Goal: Book appointment/travel/reservation

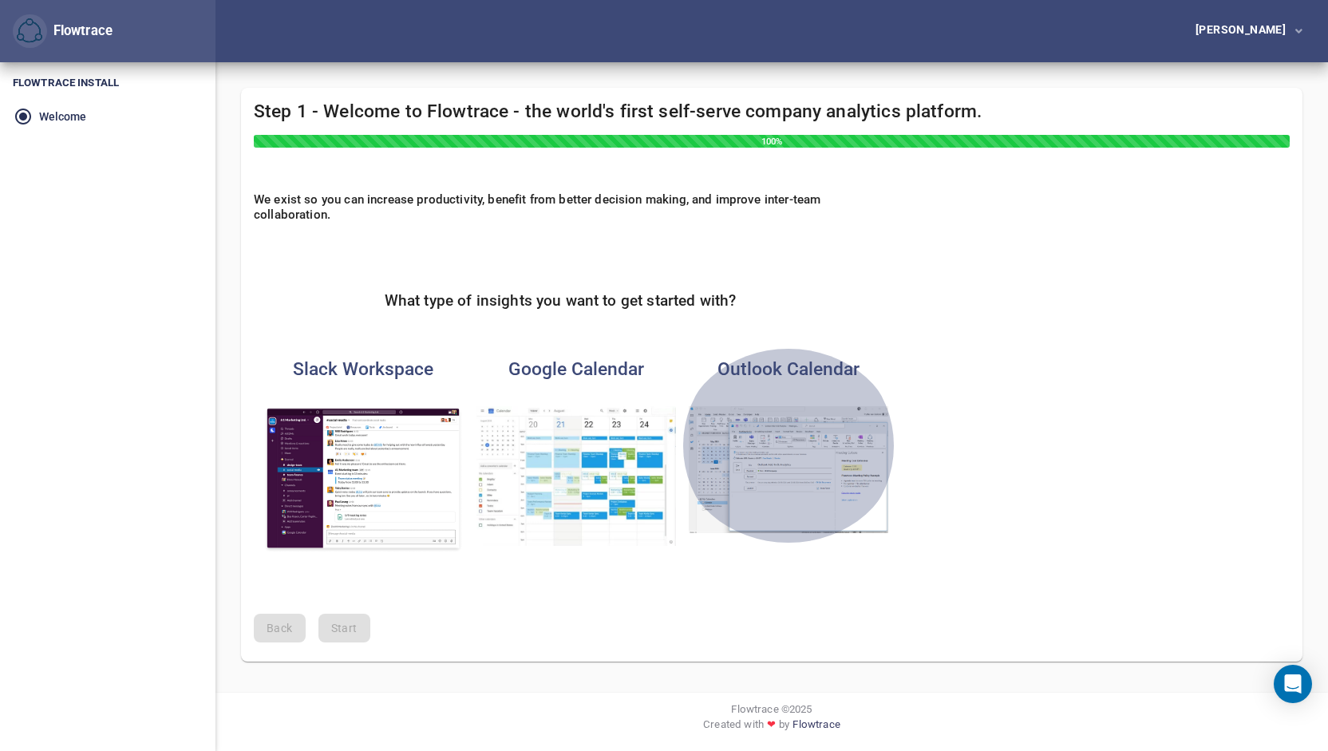
click at [770, 462] on img "button" at bounding box center [789, 470] width 200 height 128
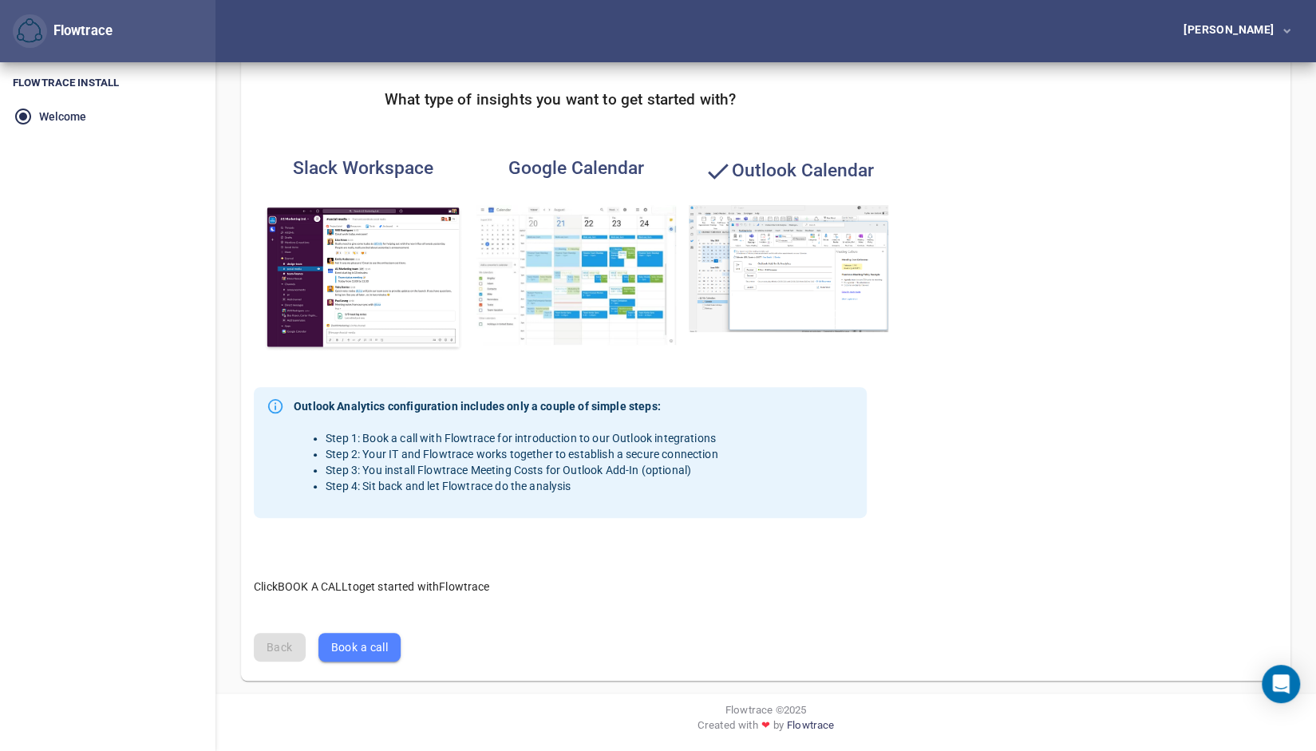
scroll to position [200, 0]
drag, startPoint x: 354, startPoint y: 586, endPoint x: 517, endPoint y: 583, distance: 163.6
click at [517, 583] on p "Click BOOK A CALL to get started with Flowtrace" at bounding box center [560, 580] width 613 height 32
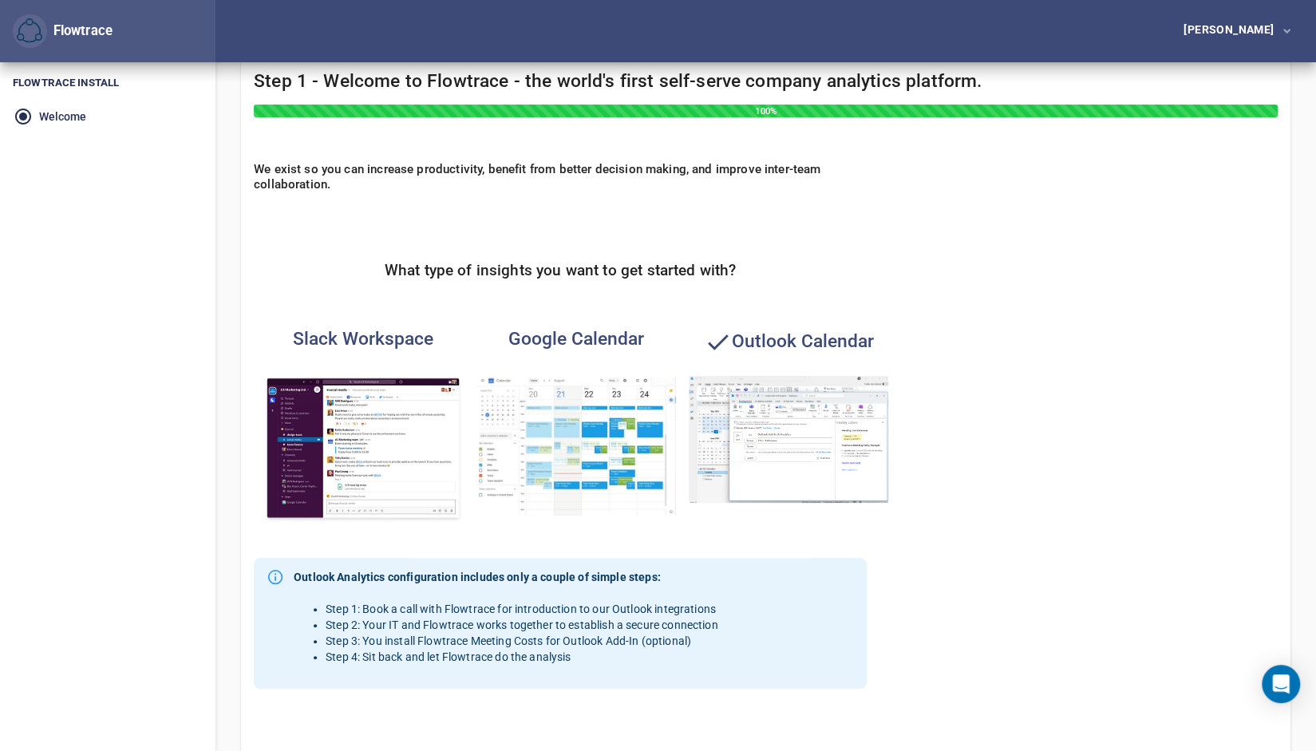
scroll to position [0, 0]
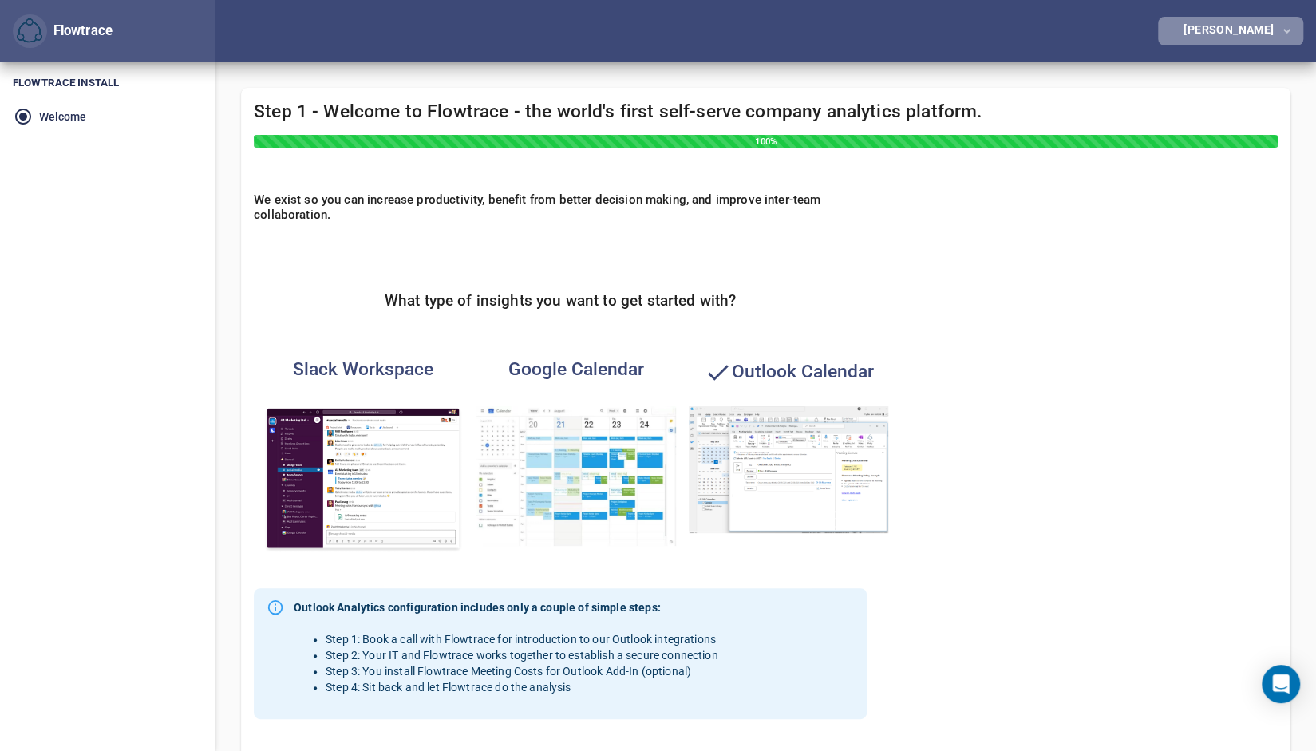
click at [1258, 29] on div "[PERSON_NAME]" at bounding box center [1231, 29] width 97 height 11
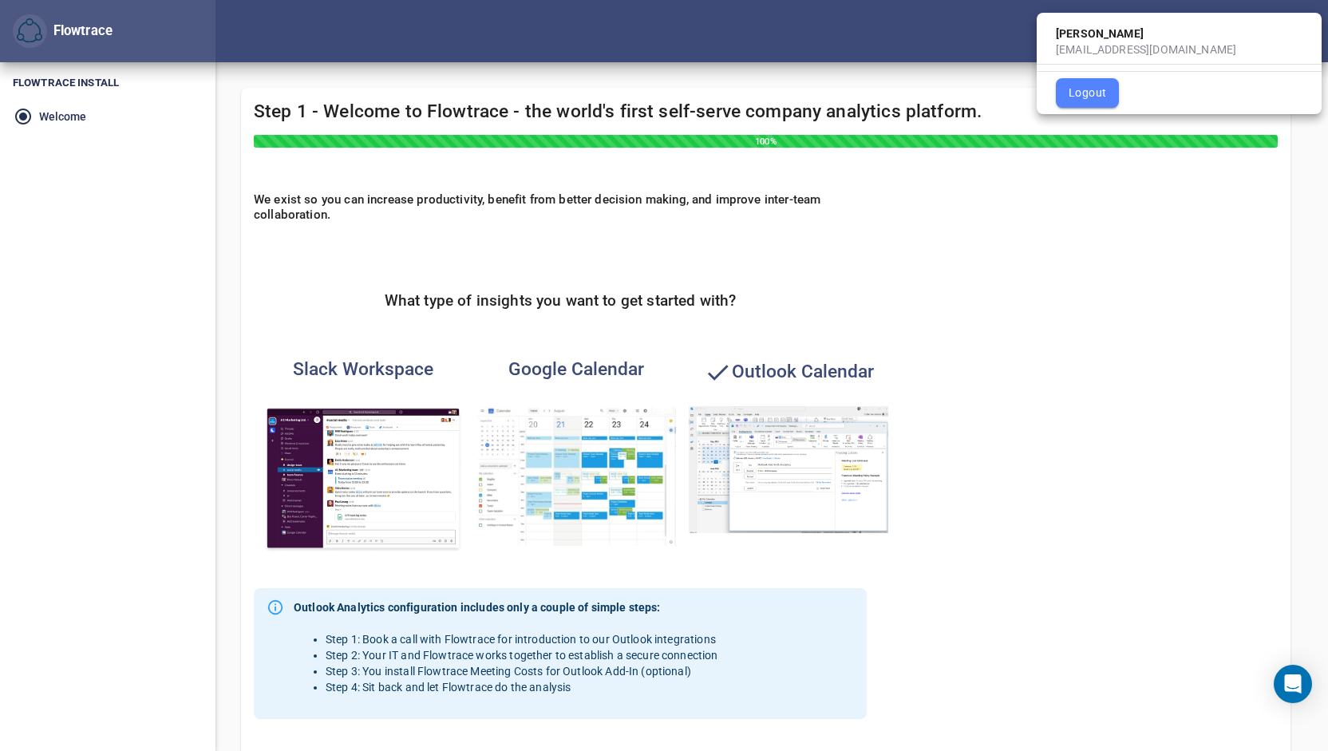
click at [1132, 255] on div at bounding box center [664, 375] width 1328 height 751
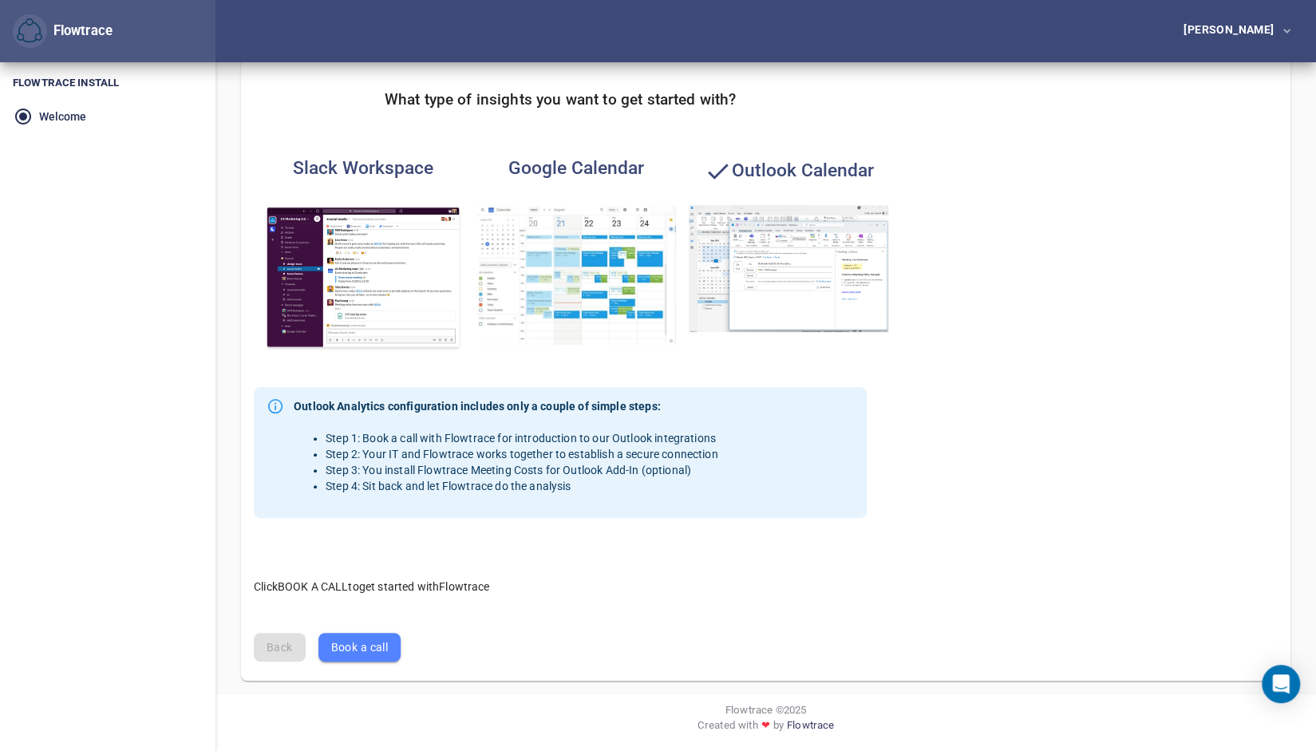
scroll to position [201, 0]
click at [370, 638] on span "Book a call" at bounding box center [359, 648] width 57 height 20
